Goal: Check status: Check status

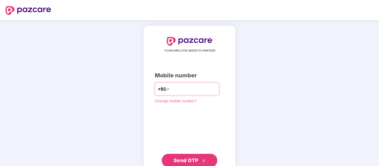
type input "**********"
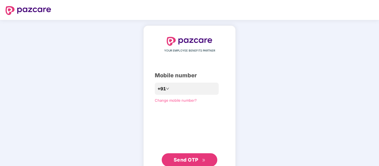
click at [190, 159] on span "Send OTP" at bounding box center [185, 160] width 25 height 6
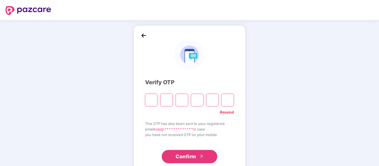
type input "*"
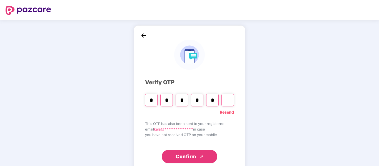
type input "*"
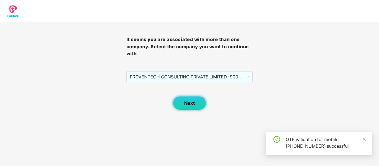
click at [190, 98] on button "Next" at bounding box center [189, 103] width 33 height 14
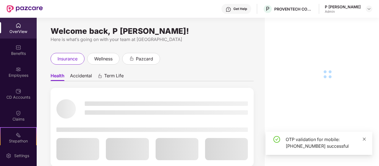
click at [364, 139] on icon "close" at bounding box center [363, 139] width 3 height 3
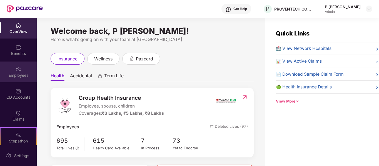
click at [16, 68] on img at bounding box center [19, 70] width 6 height 6
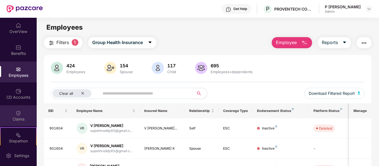
click at [20, 118] on div "Claims" at bounding box center [18, 120] width 37 height 6
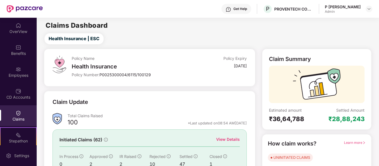
scroll to position [51, 0]
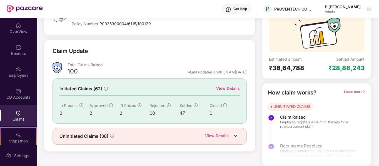
click at [227, 86] on div "View Details" at bounding box center [228, 88] width 24 height 6
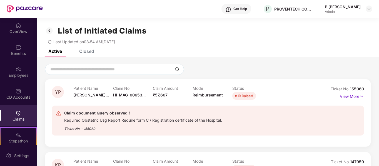
click at [87, 50] on div "Closed" at bounding box center [86, 52] width 15 height 6
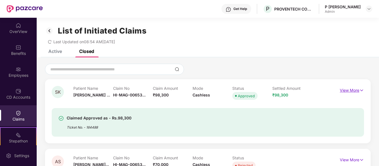
click at [347, 91] on p "View More" at bounding box center [351, 89] width 24 height 7
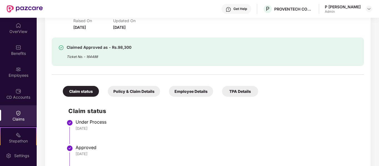
scroll to position [90, 0]
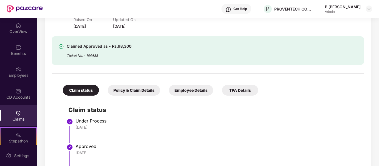
click at [146, 94] on div "Policy & Claim Details" at bounding box center [134, 90] width 52 height 11
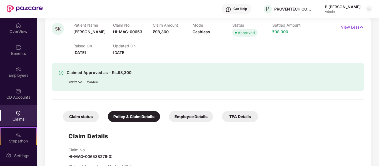
scroll to position [65, 0]
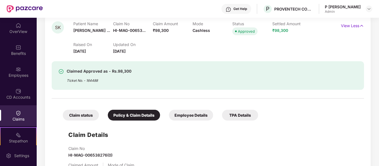
click at [194, 113] on div "Employee Details" at bounding box center [191, 115] width 44 height 11
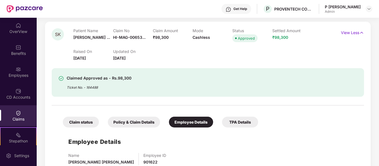
scroll to position [57, 0]
click at [145, 119] on div "Policy & Claim Details" at bounding box center [134, 122] width 52 height 11
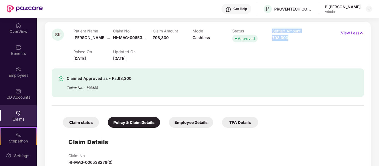
drag, startPoint x: 290, startPoint y: 39, endPoint x: 271, endPoint y: 37, distance: 19.6
click at [271, 37] on div "Patient Name [PERSON_NAME] ... Claim No HI-MAG-00653... Claim Amount ₹98,300 Mo…" at bounding box center [192, 36] width 238 height 15
click at [280, 41] on div "Settled Amount ₹98,300" at bounding box center [292, 36] width 40 height 15
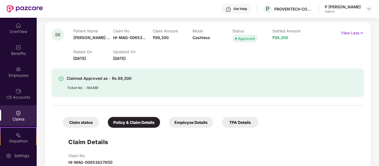
click at [165, 38] on span "₹98,300" at bounding box center [161, 37] width 16 height 5
click at [287, 35] on div "Settled Amount ₹98,300" at bounding box center [292, 36] width 40 height 15
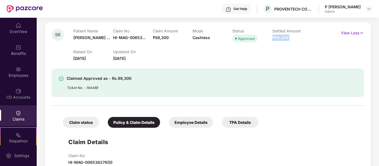
click at [287, 35] on div "Settled Amount ₹98,300" at bounding box center [292, 36] width 40 height 15
click at [279, 43] on div "Settled Amount ₹98,300" at bounding box center [292, 36] width 40 height 15
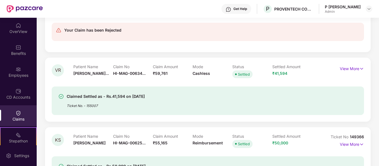
scroll to position [365, 0]
drag, startPoint x: 167, startPoint y: 74, endPoint x: 152, endPoint y: 74, distance: 15.0
click at [153, 74] on div "Claim Amount ₹59,761" at bounding box center [173, 71] width 40 height 15
drag, startPoint x: 290, startPoint y: 74, endPoint x: 270, endPoint y: 71, distance: 20.2
click at [270, 71] on div "Patient Name [PERSON_NAME]... Claim No HI-MAG-00634... Claim Amount ₹59,761 Mod…" at bounding box center [192, 71] width 238 height 15
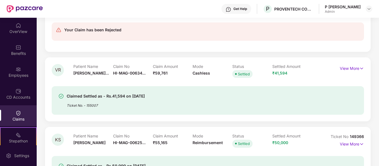
click at [265, 89] on div "Claimed Settled as - Rs.41,594 on [DATE] Ticket No. - 155007" at bounding box center [208, 100] width 312 height 29
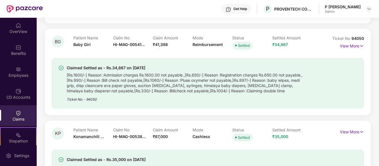
scroll to position [1858, 0]
click at [360, 46] on img at bounding box center [361, 46] width 5 height 6
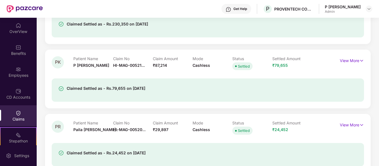
scroll to position [2385, 0]
drag, startPoint x: 167, startPoint y: 65, endPoint x: 153, endPoint y: 67, distance: 13.7
click at [153, 67] on div "Claim Amount ₹87,214" at bounding box center [173, 63] width 40 height 15
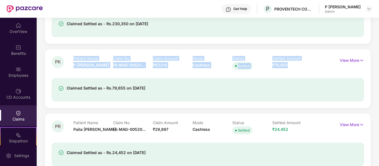
drag, startPoint x: 291, startPoint y: 67, endPoint x: 70, endPoint y: 67, distance: 221.4
click at [70, 67] on div "PK Patient Name P [PERSON_NAME] Claim No HI-MAG-00521... Claim Amount ₹87,214 M…" at bounding box center [182, 63] width 260 height 15
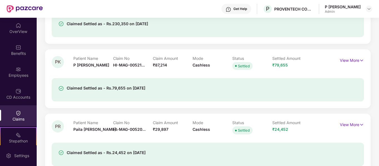
click at [141, 78] on div "Claimed Settled as - Rs.79,655 on [DATE]" at bounding box center [208, 86] width 312 height 30
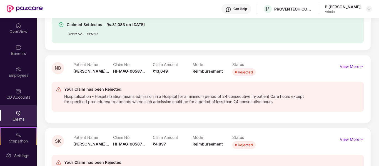
scroll to position [898, 0]
click at [366, 9] on img at bounding box center [368, 9] width 4 height 4
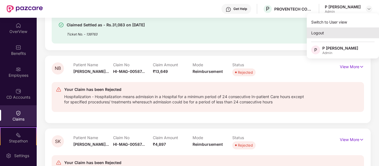
click at [332, 34] on div "Logout" at bounding box center [342, 32] width 72 height 11
